Goal: Information Seeking & Learning: Learn about a topic

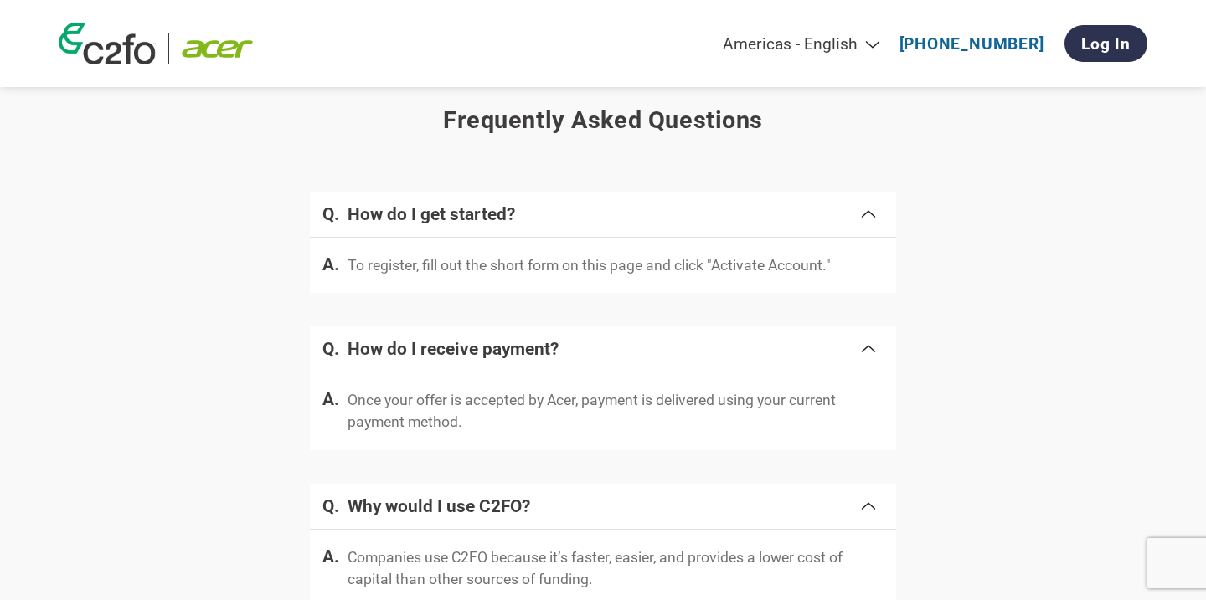
scroll to position [3339, 0]
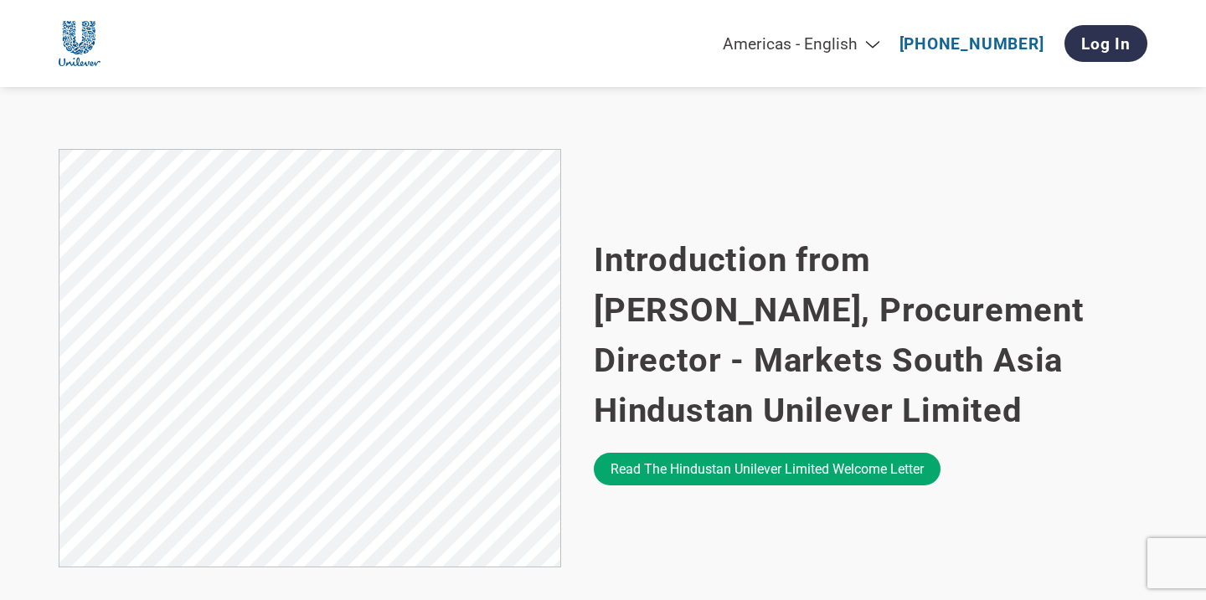
scroll to position [1016, 0]
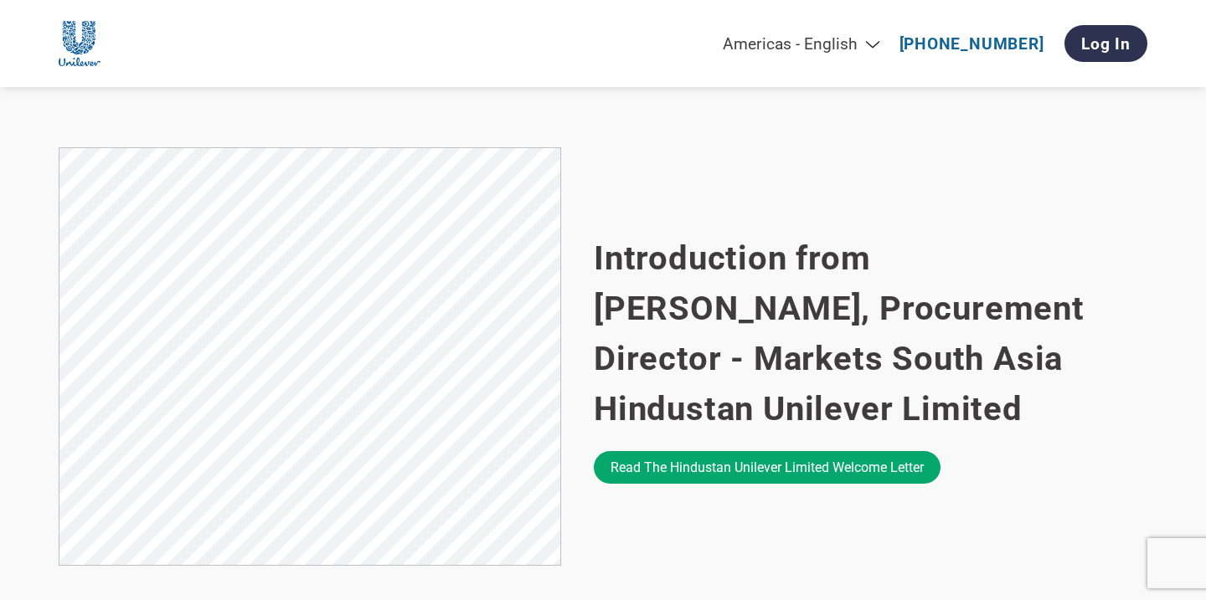
click at [920, 377] on h2 "Introduction from [PERSON_NAME], Procurement Director - Markets South Asia Hind…" at bounding box center [870, 334] width 553 height 201
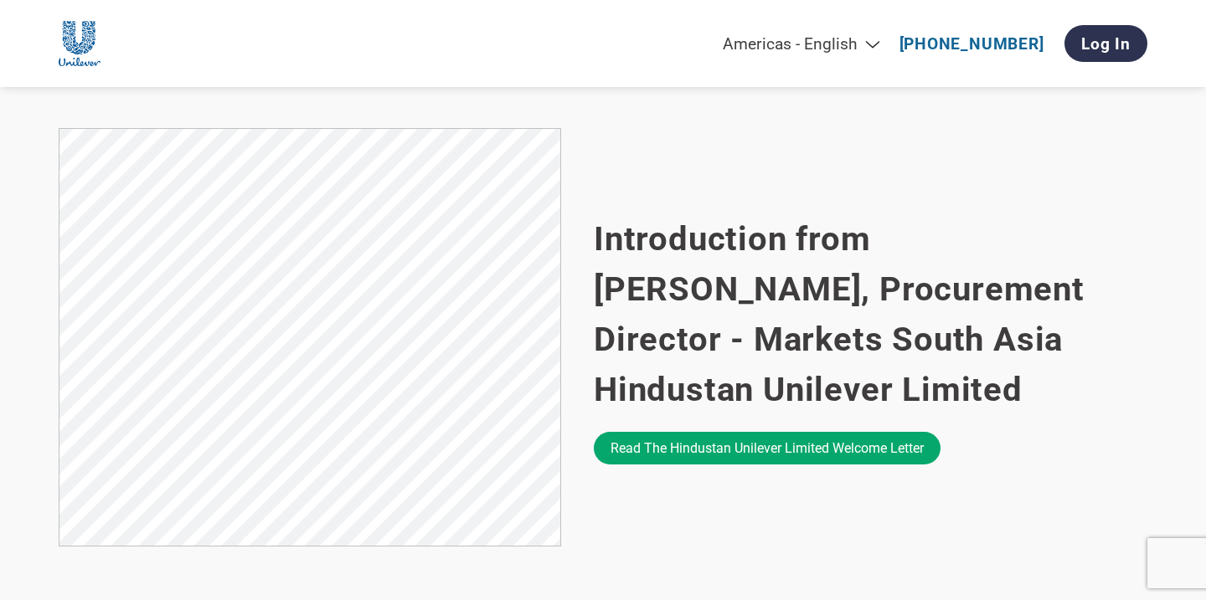
scroll to position [0, 0]
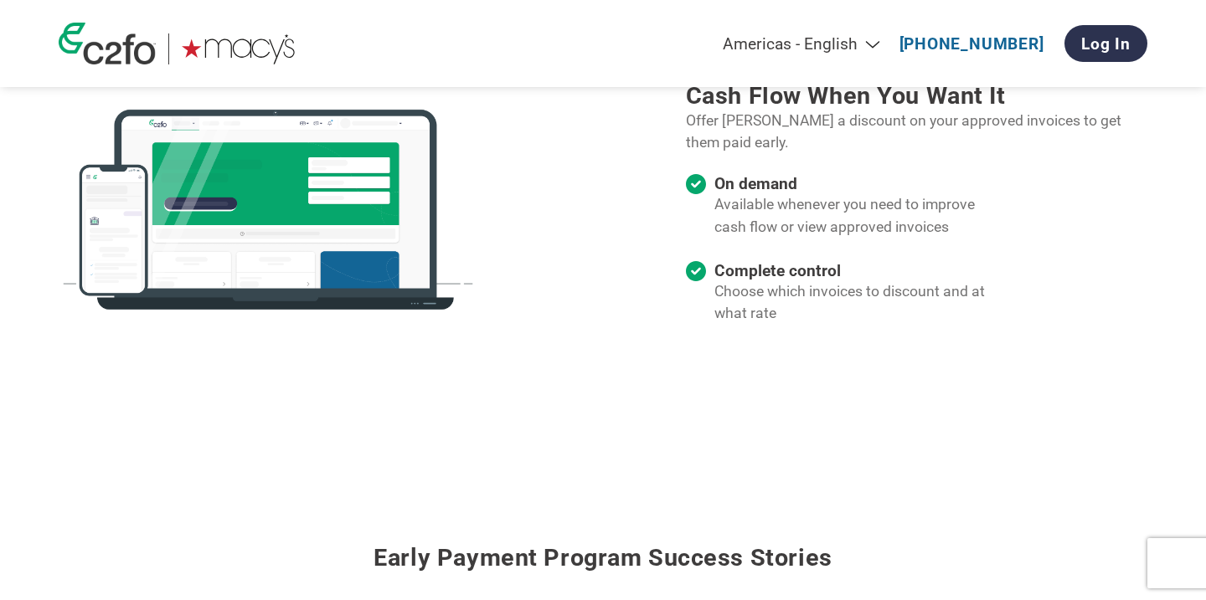
scroll to position [1858, 0]
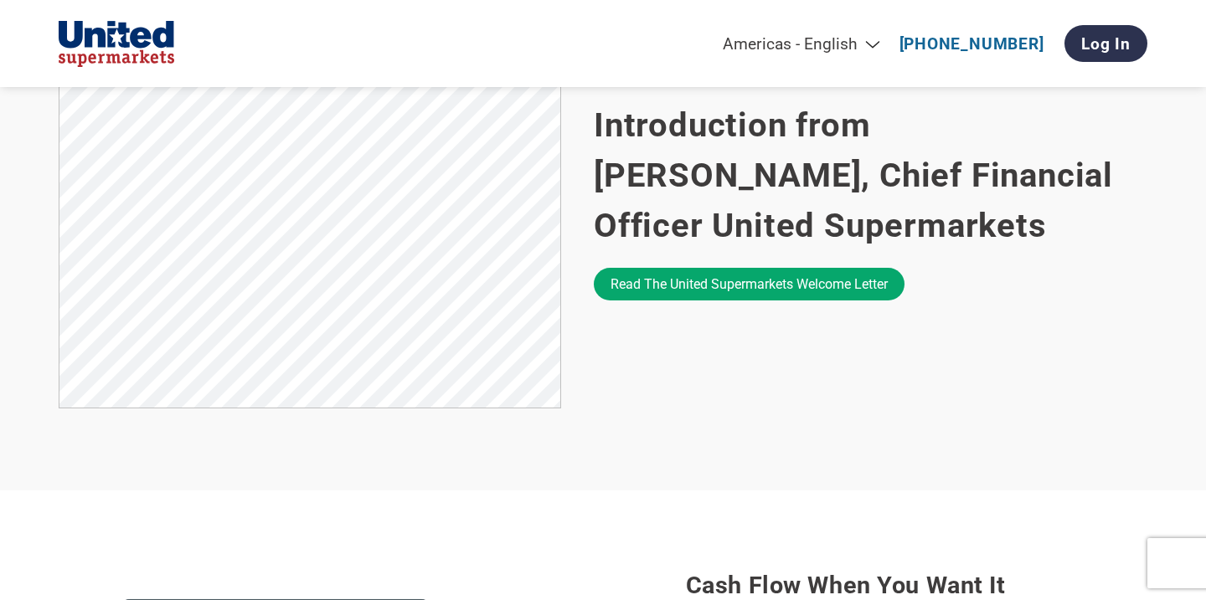
scroll to position [1159, 0]
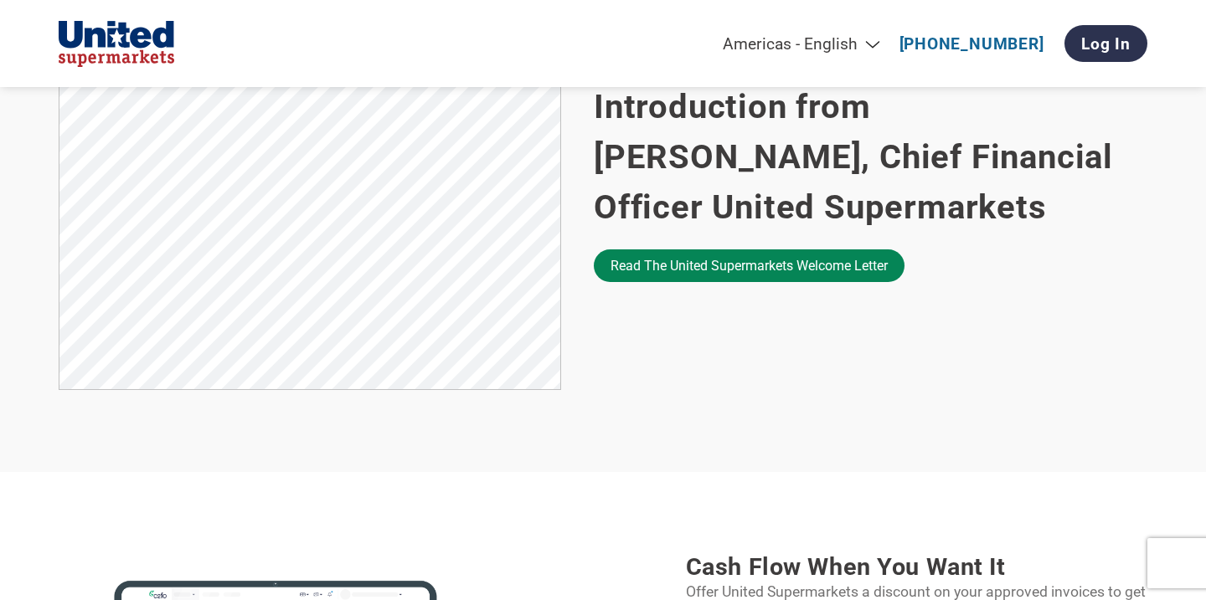
click at [759, 273] on link "Read the United Supermarkets welcome letter" at bounding box center [749, 266] width 311 height 33
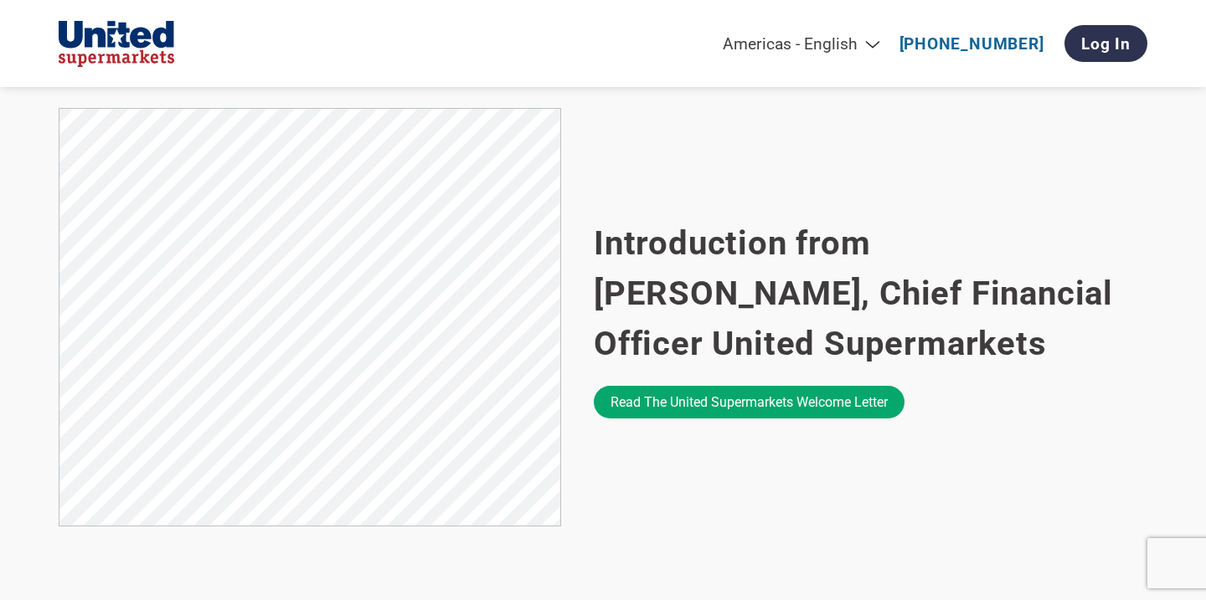
scroll to position [0, 0]
